Goal: Information Seeking & Learning: Learn about a topic

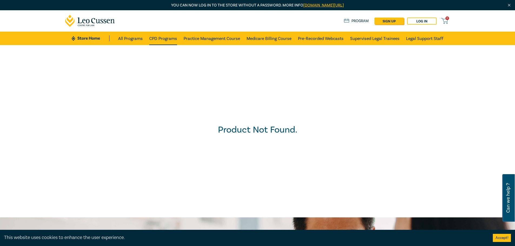
click at [150, 38] on link "CPD Programs" at bounding box center [163, 39] width 28 height 14
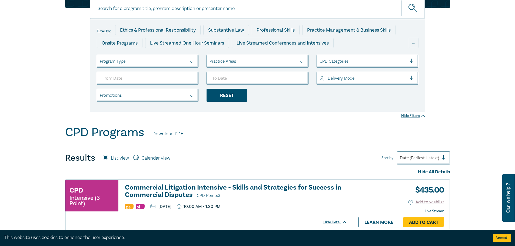
scroll to position [81, 0]
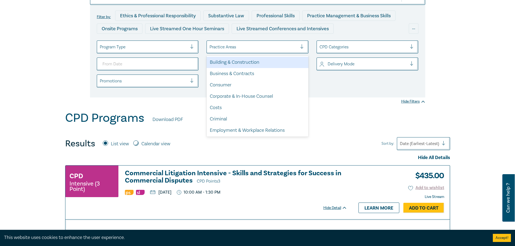
click at [244, 43] on div "Practice Areas" at bounding box center [253, 46] width 93 height 9
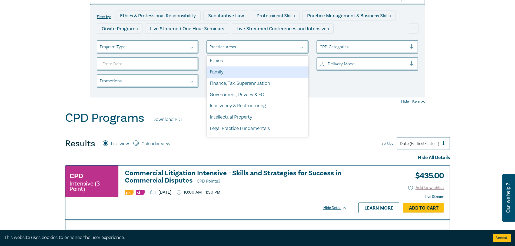
click at [232, 74] on div "Family" at bounding box center [257, 71] width 102 height 11
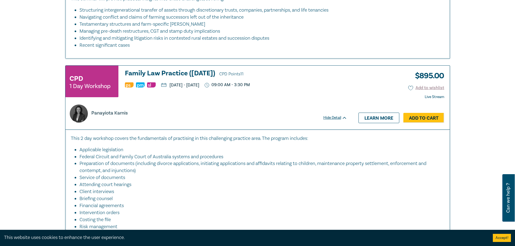
scroll to position [513, 0]
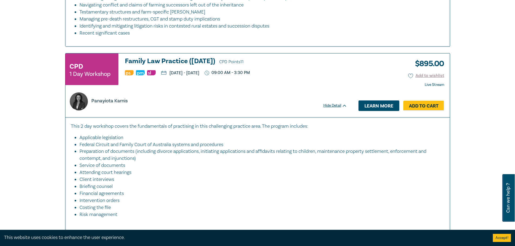
click at [365, 109] on link "Learn more" at bounding box center [378, 106] width 41 height 10
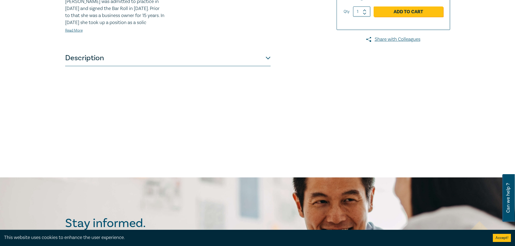
scroll to position [81, 0]
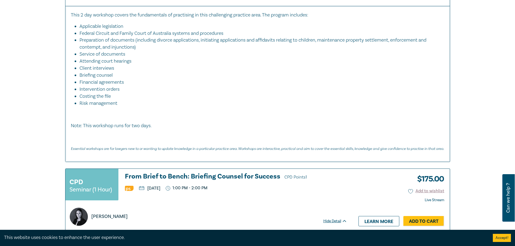
scroll to position [548, 0]
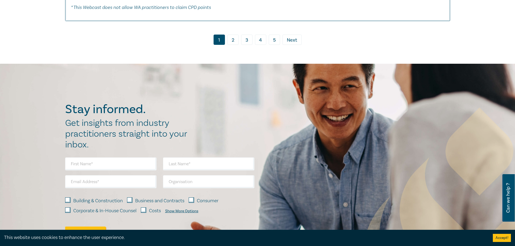
click at [233, 37] on link "2" at bounding box center [232, 40] width 11 height 10
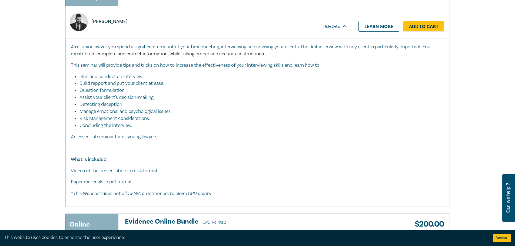
scroll to position [1837, 0]
